Goal: Information Seeking & Learning: Learn about a topic

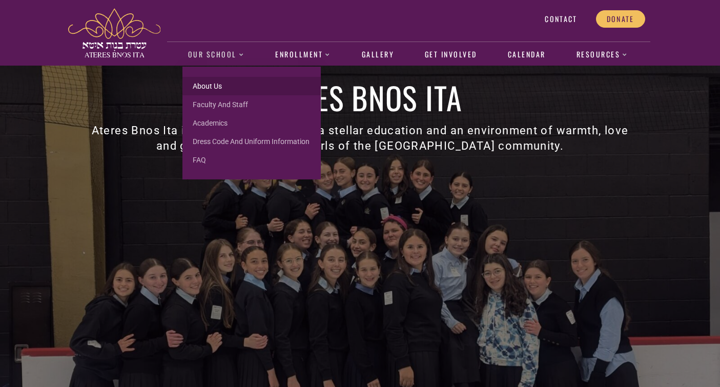
click at [210, 89] on link "About us" at bounding box center [251, 86] width 138 height 18
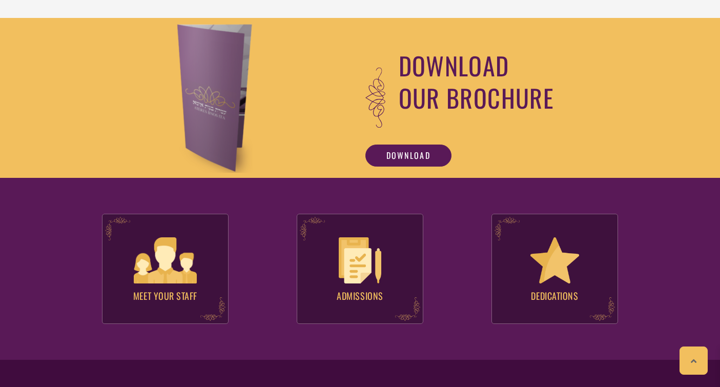
scroll to position [1028, 0]
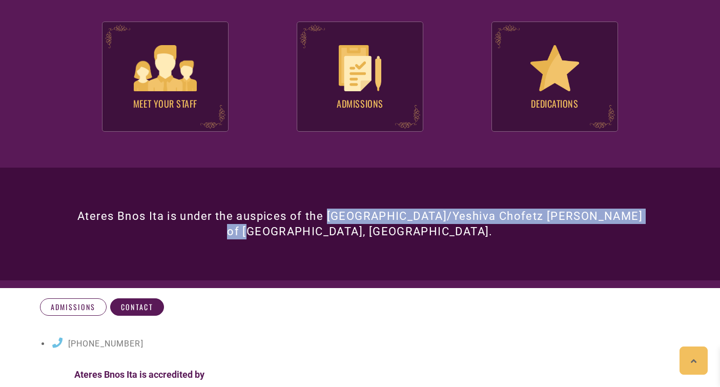
drag, startPoint x: 328, startPoint y: 214, endPoint x: 655, endPoint y: 215, distance: 326.9
click at [655, 215] on section "Ateres Bnos Ita is under the auspices of the [GEOGRAPHIC_DATA]/Yeshiva Chofetz …" at bounding box center [360, 224] width 720 height 113
copy span "Rabbinical Seminary of America/Yeshiva Chofetz Chaim"
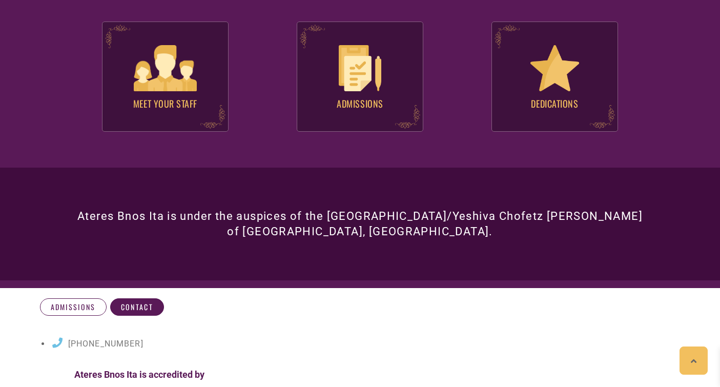
click at [137, 223] on h3 "Ateres Bnos Ita is under the auspices of the Rabbinical Seminary of America/Yes…" at bounding box center [360, 224] width 574 height 31
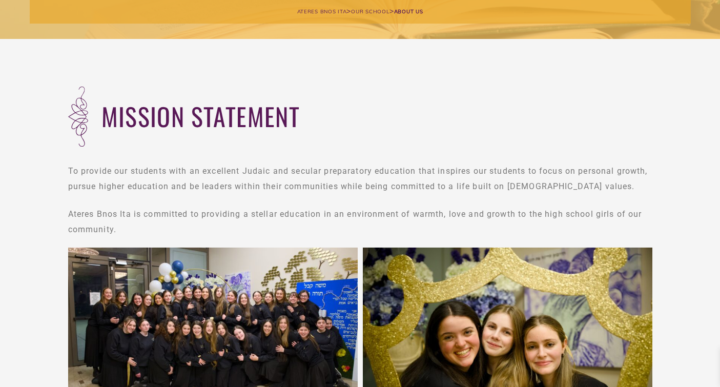
scroll to position [0, 0]
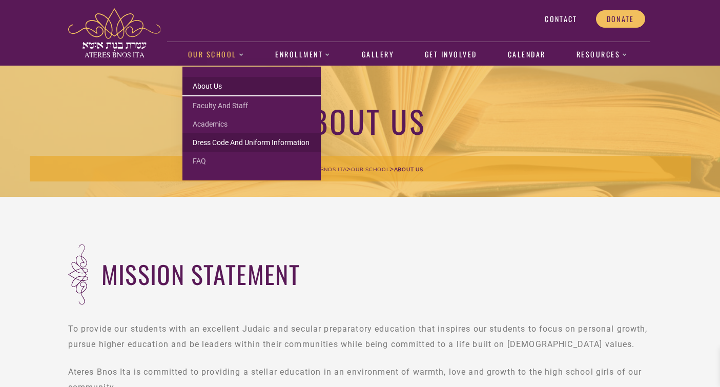
click at [208, 141] on link "Dress Code and Uniform Information" at bounding box center [251, 142] width 138 height 18
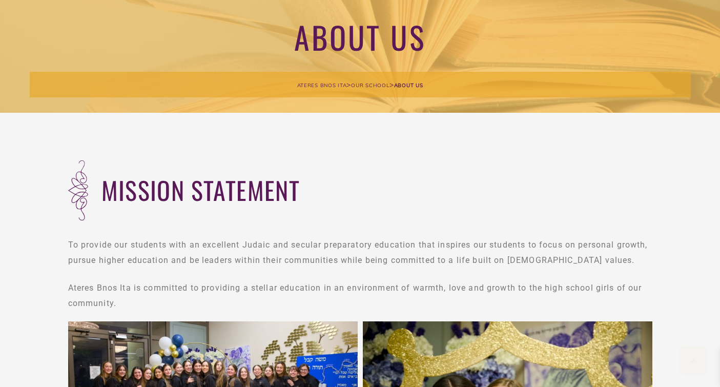
scroll to position [116, 0]
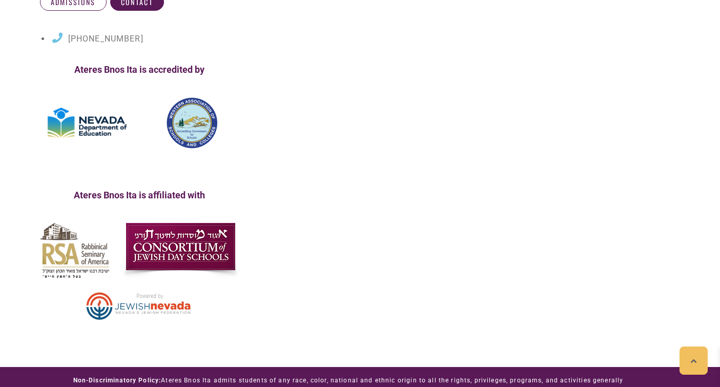
scroll to position [505, 0]
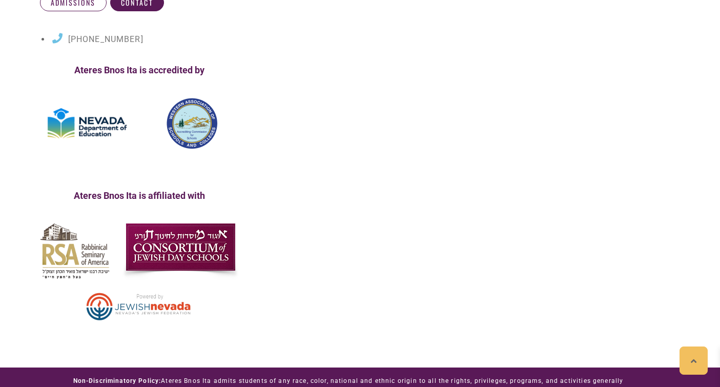
click at [100, 119] on img at bounding box center [87, 123] width 95 height 45
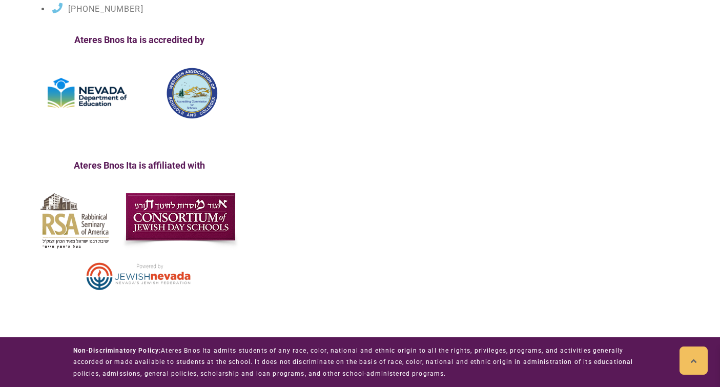
click at [128, 168] on p "Ateres Bnos Ita is affiliated with" at bounding box center [140, 165] width 195 height 11
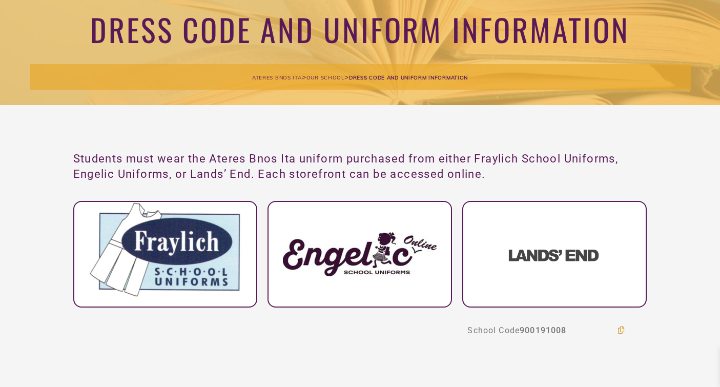
scroll to position [0, 0]
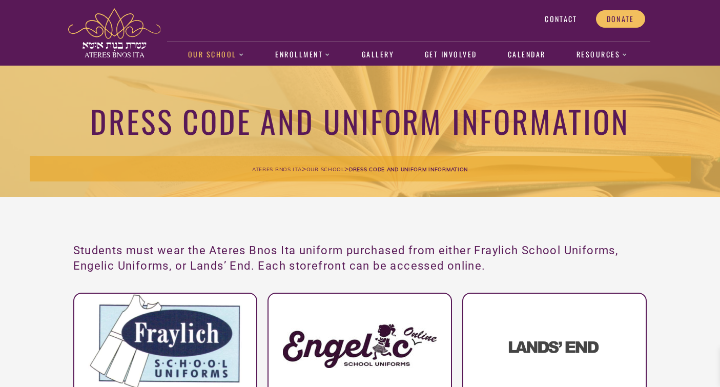
click at [115, 48] on img at bounding box center [114, 32] width 92 height 49
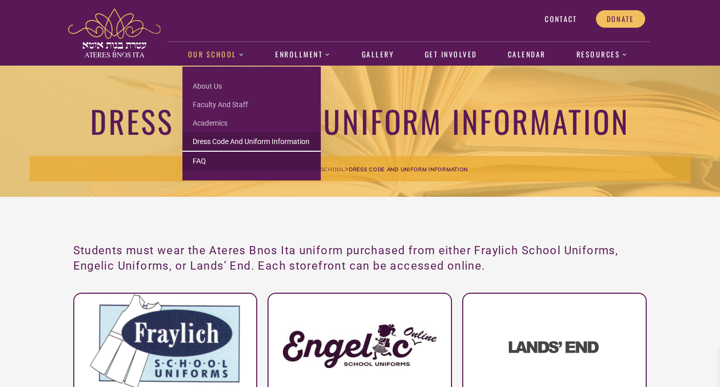
click at [201, 162] on link "FAQ" at bounding box center [251, 161] width 138 height 18
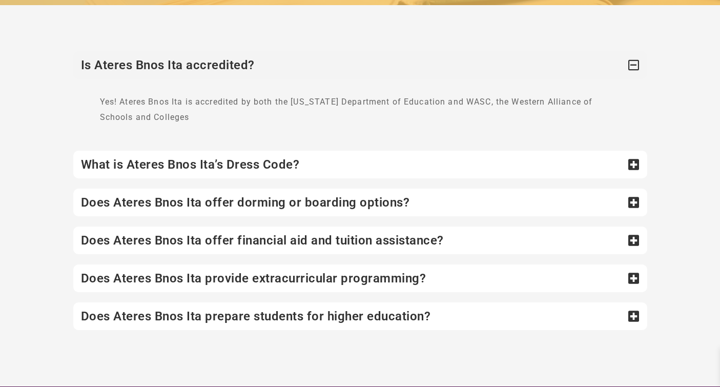
scroll to position [213, 0]
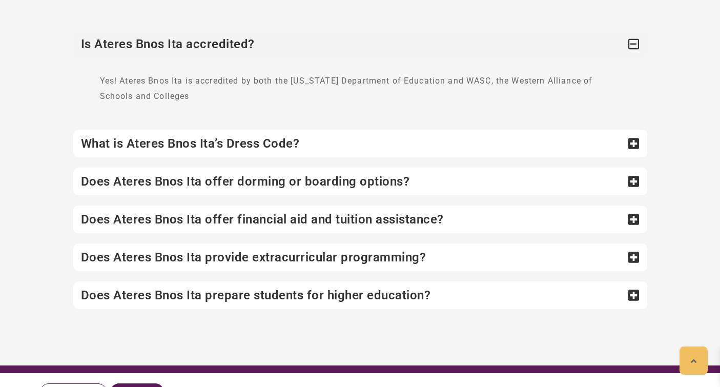
click at [184, 182] on div "Does Ateres Bnos Ita offer dorming or boarding options?" at bounding box center [360, 182] width 574 height 28
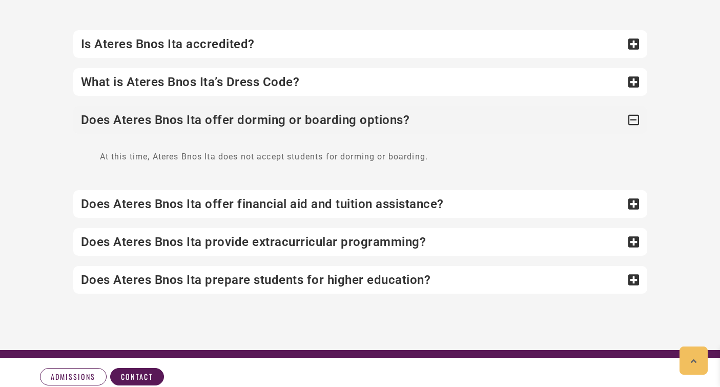
click at [213, 114] on div "Does Ateres Bnos Ita offer dorming or boarding options?" at bounding box center [360, 120] width 574 height 28
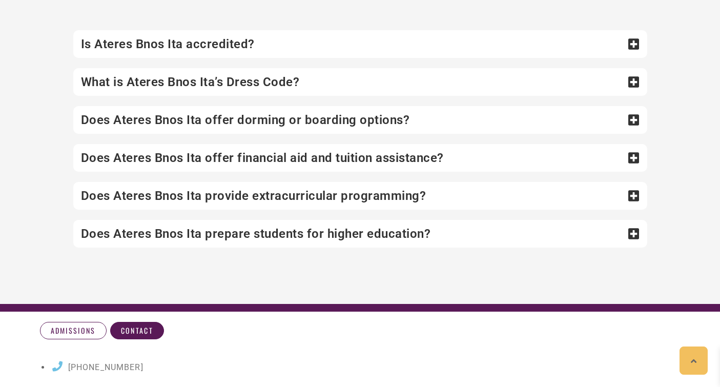
click at [202, 154] on div "Does Ateres Bnos Ita offer financial aid and tuition assistance?" at bounding box center [360, 158] width 574 height 28
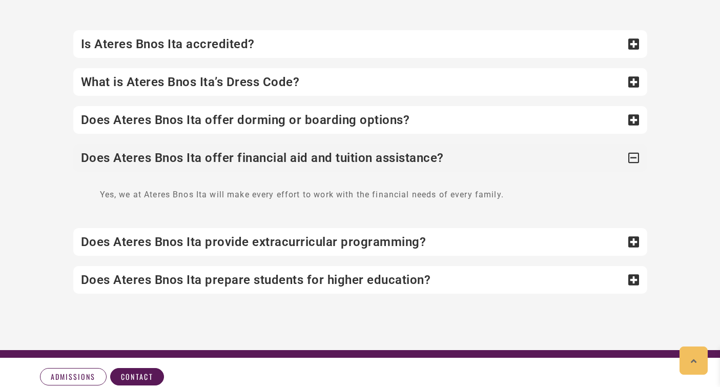
click at [202, 154] on div "Does Ateres Bnos Ita offer financial aid and tuition assistance?" at bounding box center [360, 158] width 574 height 28
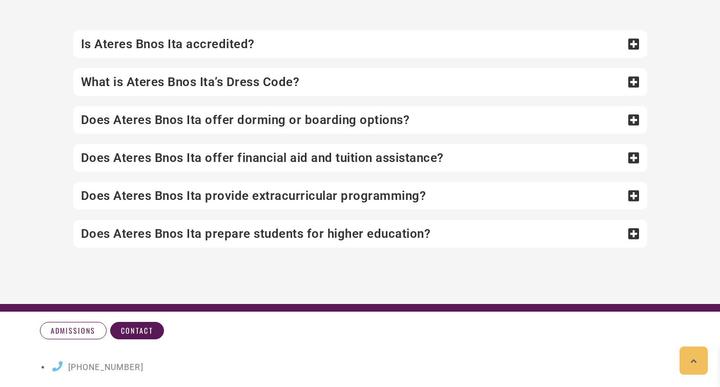
click at [191, 193] on div "Does Ateres Bnos Ita provide extracurricular programming?" at bounding box center [360, 196] width 574 height 28
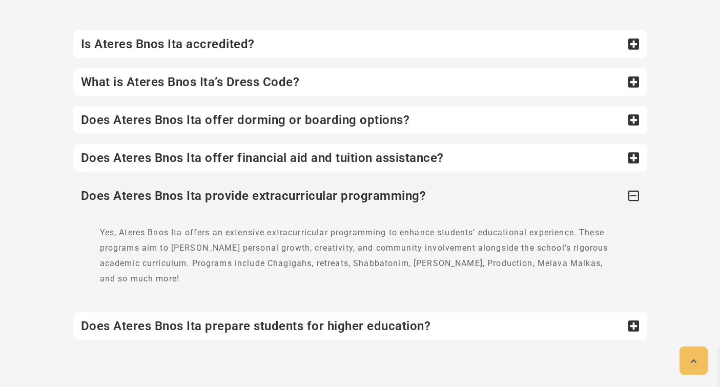
click at [191, 193] on div "Does Ateres Bnos Ita provide extracurricular programming?" at bounding box center [360, 196] width 574 height 28
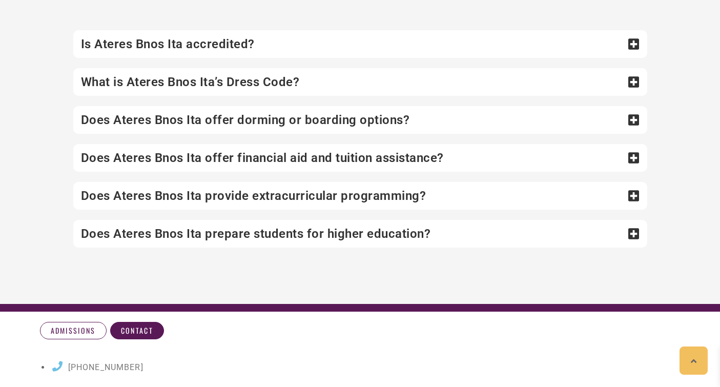
click at [189, 195] on div "Does Ateres Bnos Ita provide extracurricular programming?" at bounding box center [360, 196] width 574 height 28
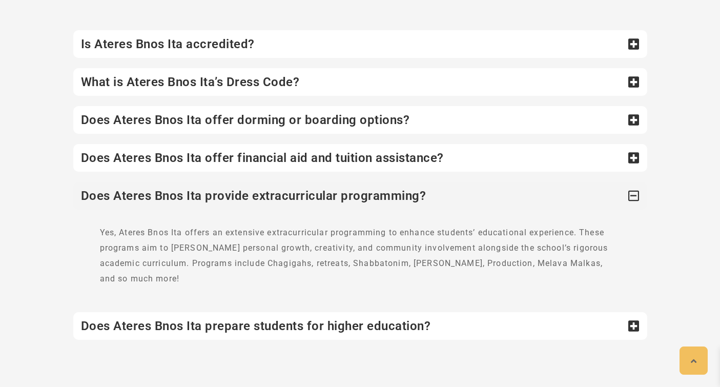
click at [189, 195] on div "Does Ateres Bnos Ita provide extracurricular programming?" at bounding box center [360, 196] width 574 height 28
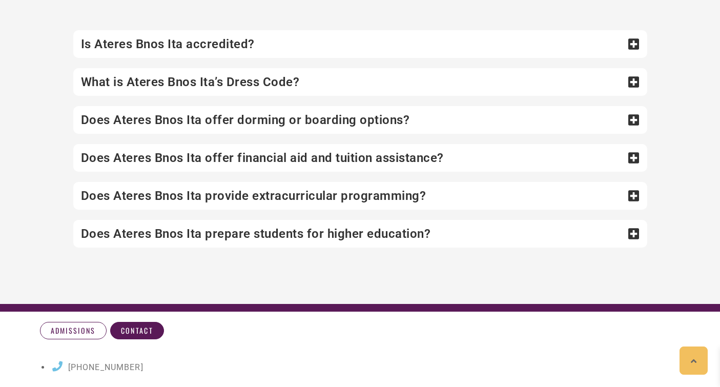
click at [178, 236] on div "Does Ateres Bnos Ita prepare students for higher education?" at bounding box center [360, 234] width 574 height 28
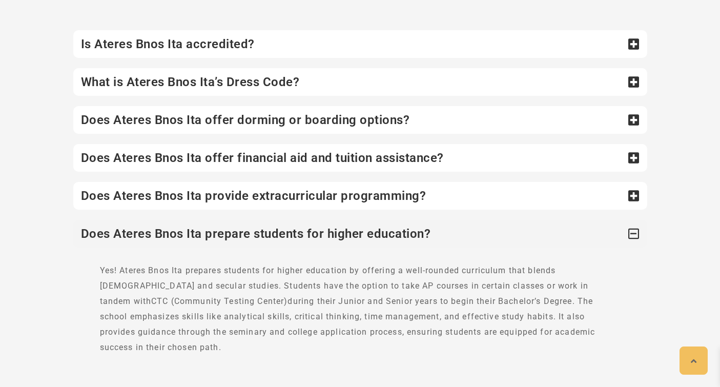
click at [178, 236] on div "Does Ateres Bnos Ita prepare students for higher education?" at bounding box center [360, 234] width 574 height 28
